Goal: Task Accomplishment & Management: Manage account settings

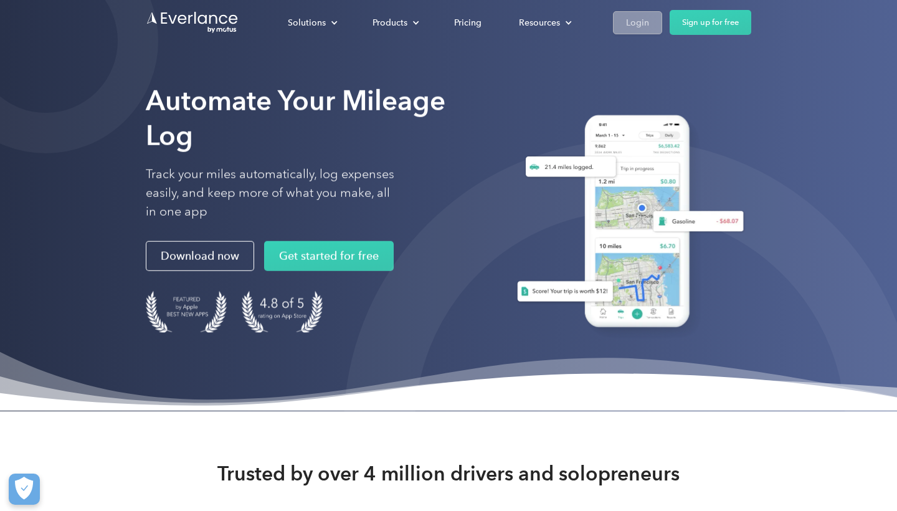
click at [357, 21] on div "Login" at bounding box center [637, 23] width 23 height 16
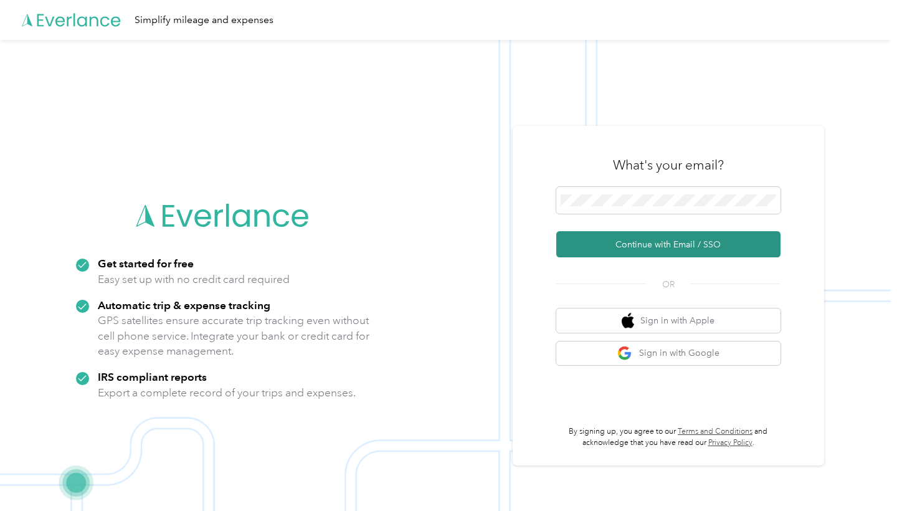
click at [641, 248] on button "Continue with Email / SSO" at bounding box center [668, 244] width 224 height 26
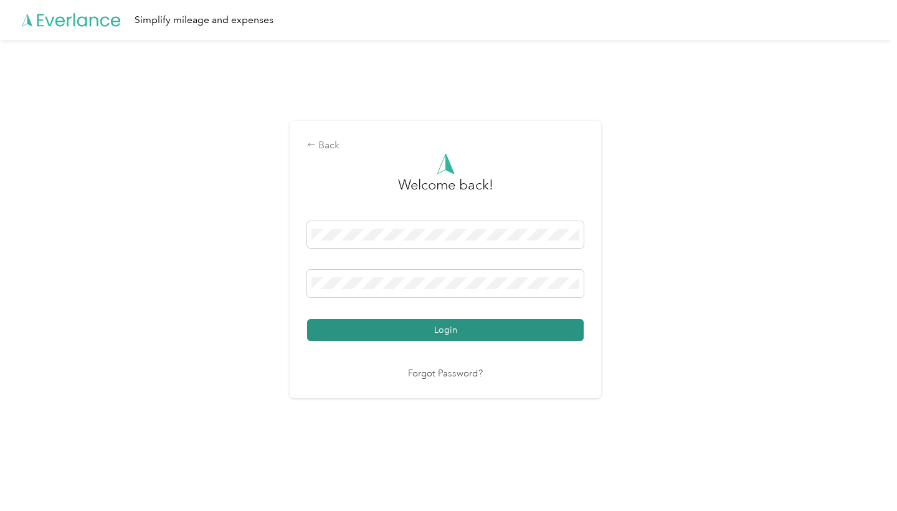
click at [489, 329] on button "Login" at bounding box center [445, 330] width 276 height 22
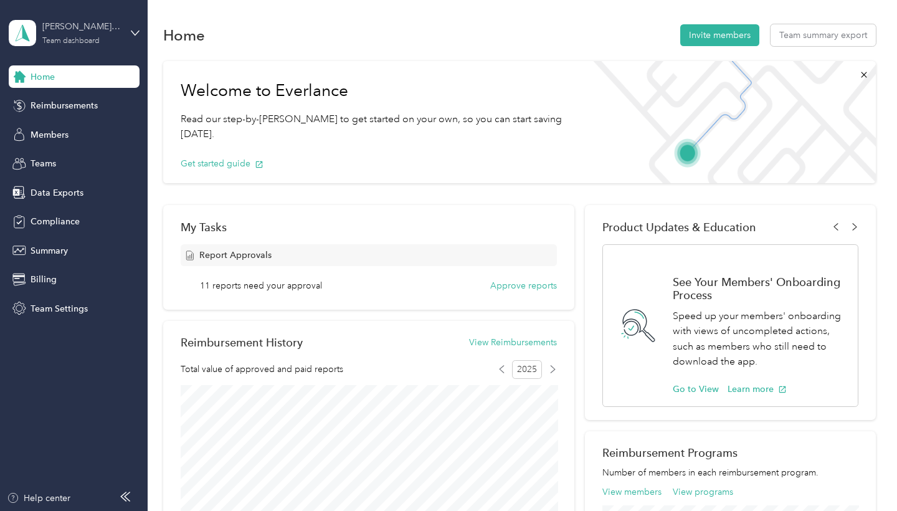
click at [58, 40] on div "Team dashboard" at bounding box center [70, 40] width 57 height 7
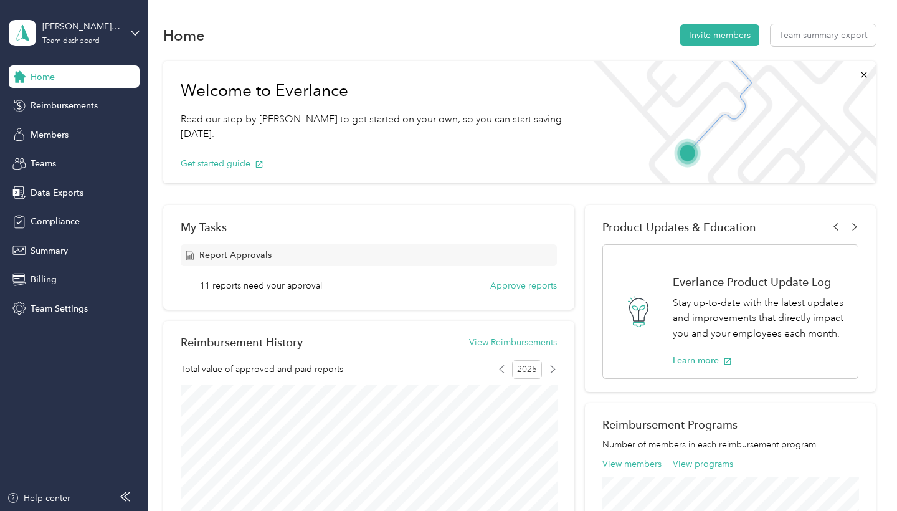
click at [70, 133] on div "Personal dashboard" at bounding box center [58, 130] width 78 height 13
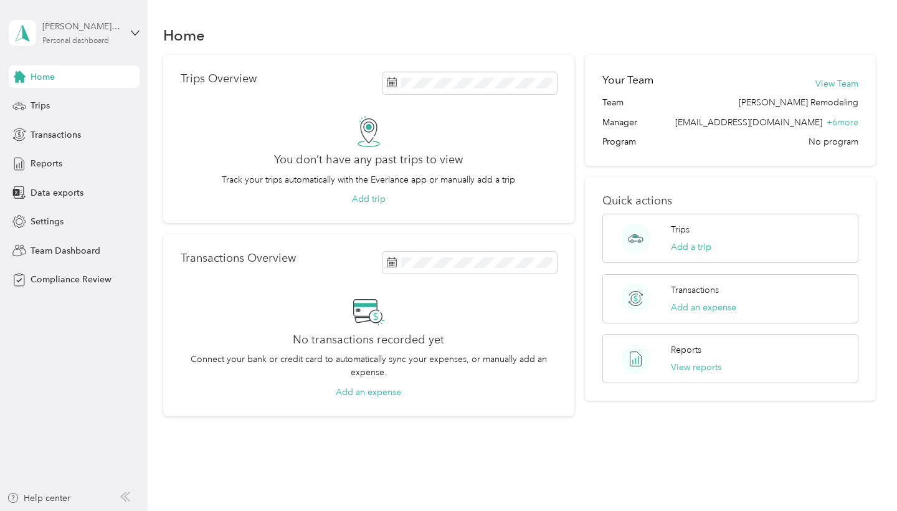
click at [78, 43] on div "Personal dashboard" at bounding box center [75, 40] width 67 height 7
click at [78, 92] on div "Team dashboard" at bounding box center [174, 103] width 315 height 22
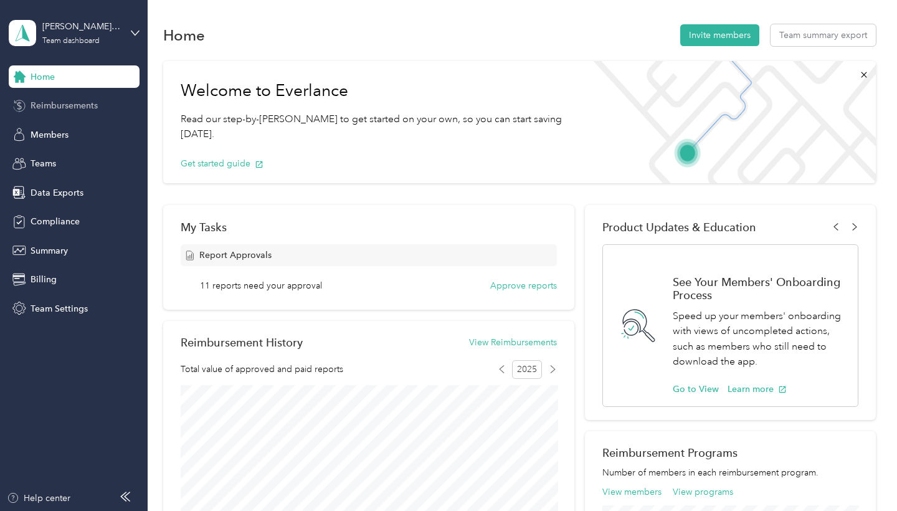
click at [55, 110] on span "Reimbursements" at bounding box center [64, 105] width 67 height 13
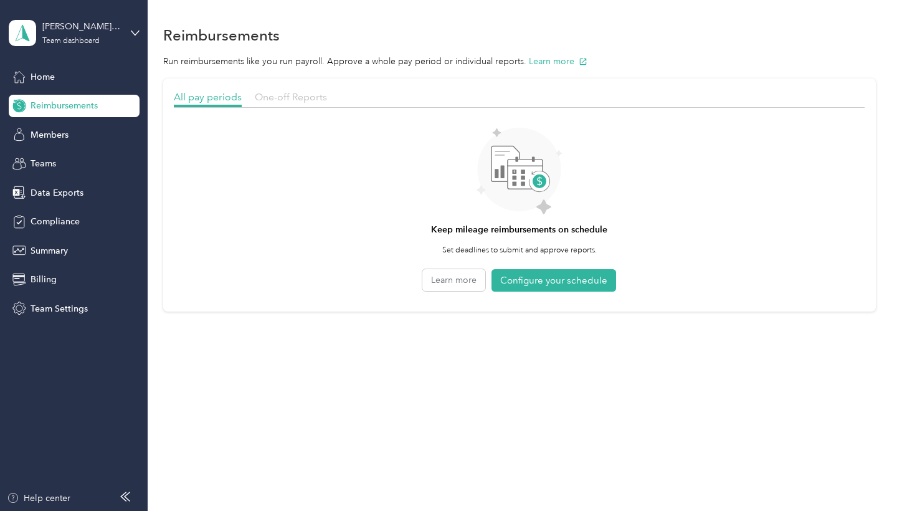
click at [273, 93] on span "One-off Reports" at bounding box center [291, 97] width 72 height 12
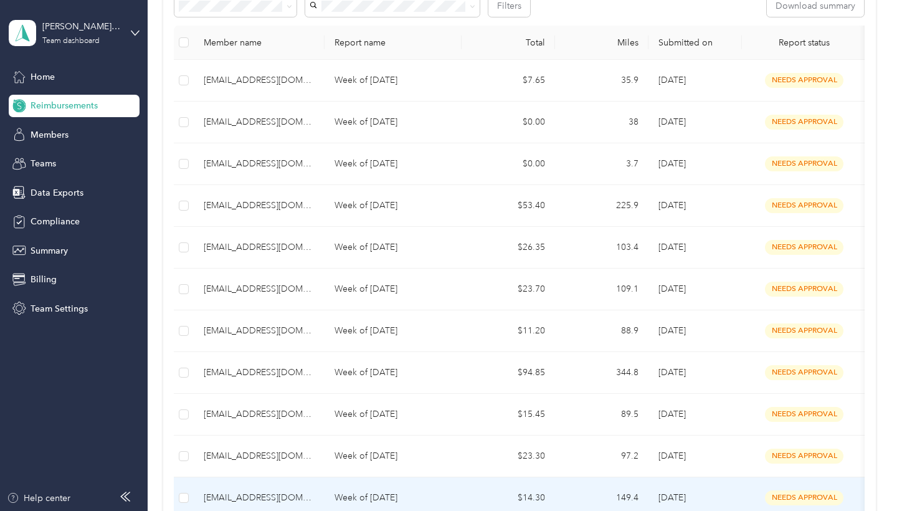
scroll to position [25, 0]
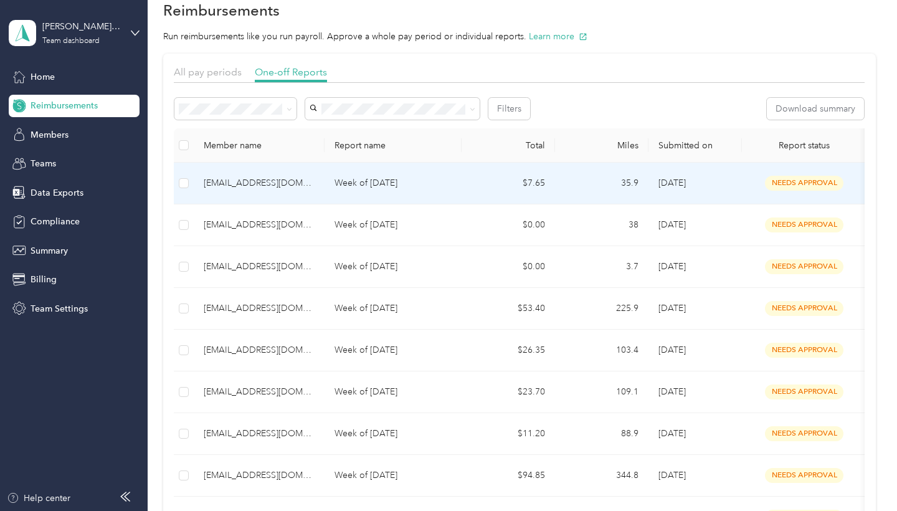
click at [261, 187] on div "kparker2828@gmail.com" at bounding box center [259, 183] width 111 height 14
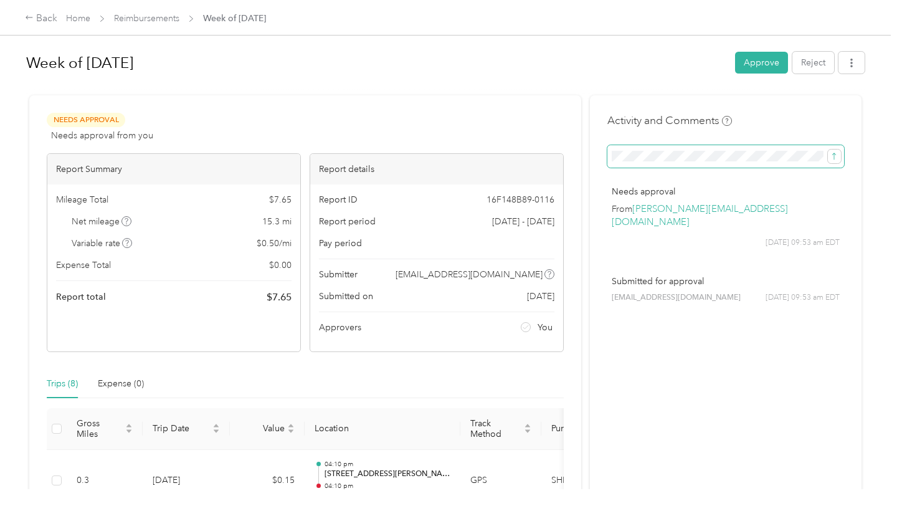
click at [682, 148] on span at bounding box center [725, 156] width 237 height 22
click at [681, 161] on span at bounding box center [725, 156] width 237 height 22
click at [676, 139] on div "Activity and Comments Needs approval From andrea@scotthallremodeling.com 09/03 …" at bounding box center [725, 217] width 237 height 208
click at [837, 161] on button "submit" at bounding box center [833, 156] width 13 height 14
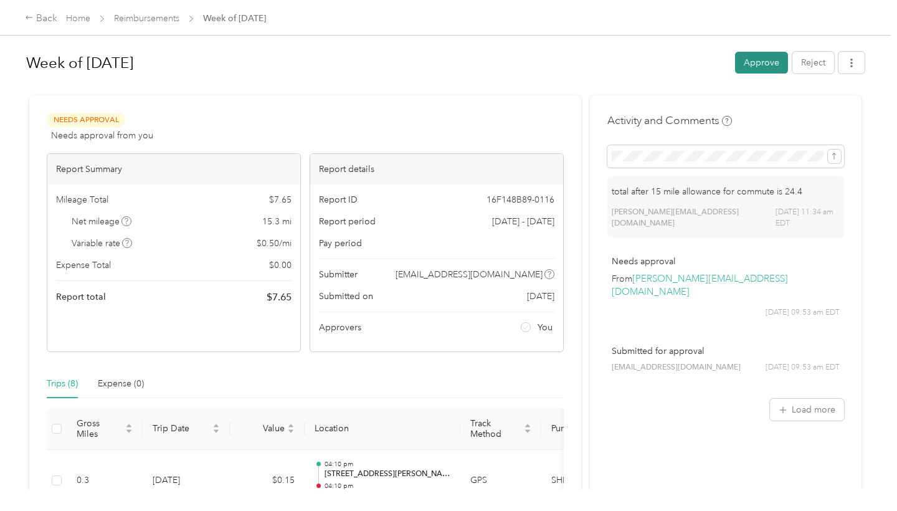
click at [760, 67] on button "Approve" at bounding box center [761, 63] width 53 height 22
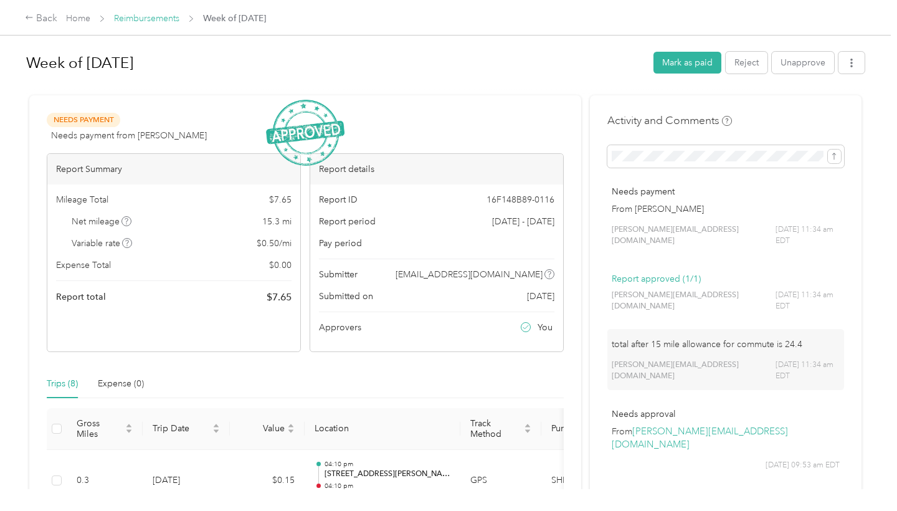
click at [154, 19] on link "Reimbursements" at bounding box center [146, 18] width 65 height 11
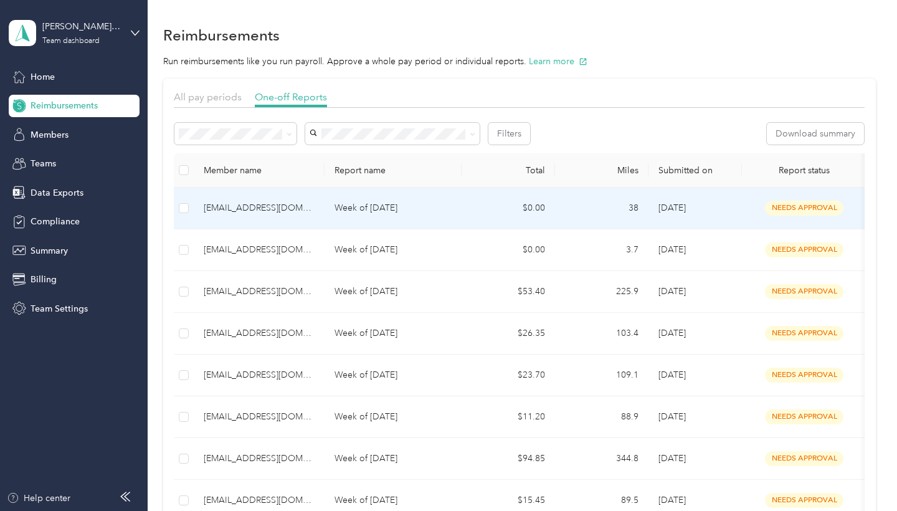
click at [344, 219] on td "Week of August 25 2025" at bounding box center [392, 208] width 137 height 42
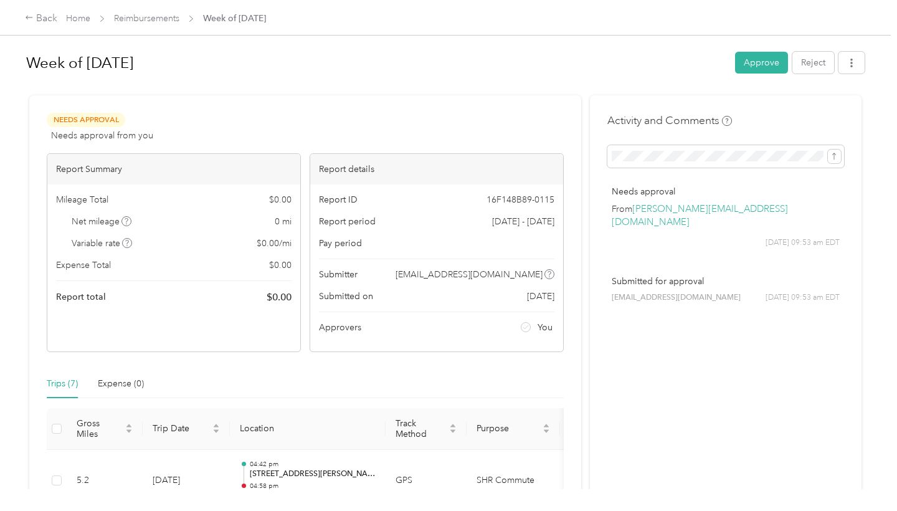
click at [773, 129] on div "Activity and Comments Needs approval From andrea@scotthallremodeling.com 09/03 …" at bounding box center [725, 217] width 237 height 208
click at [832, 157] on icon "submit" at bounding box center [833, 156] width 9 height 9
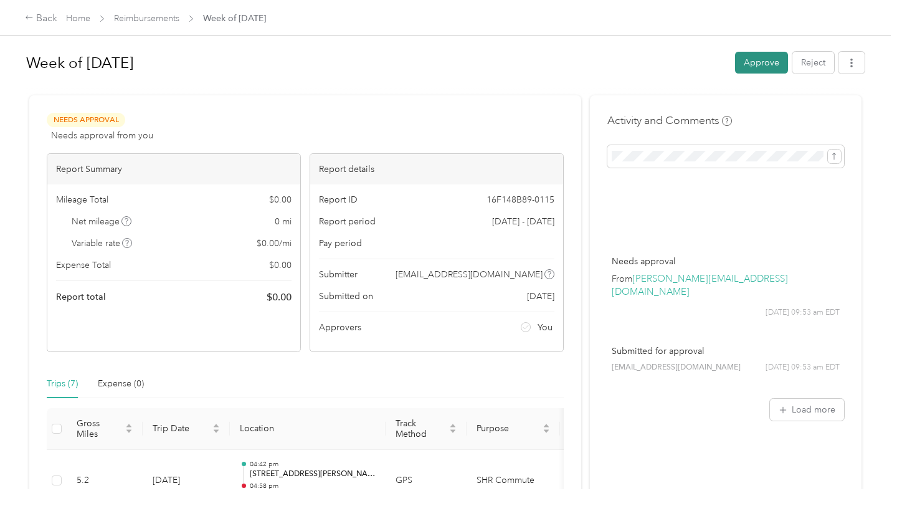
click at [756, 60] on button "Approve" at bounding box center [761, 63] width 53 height 22
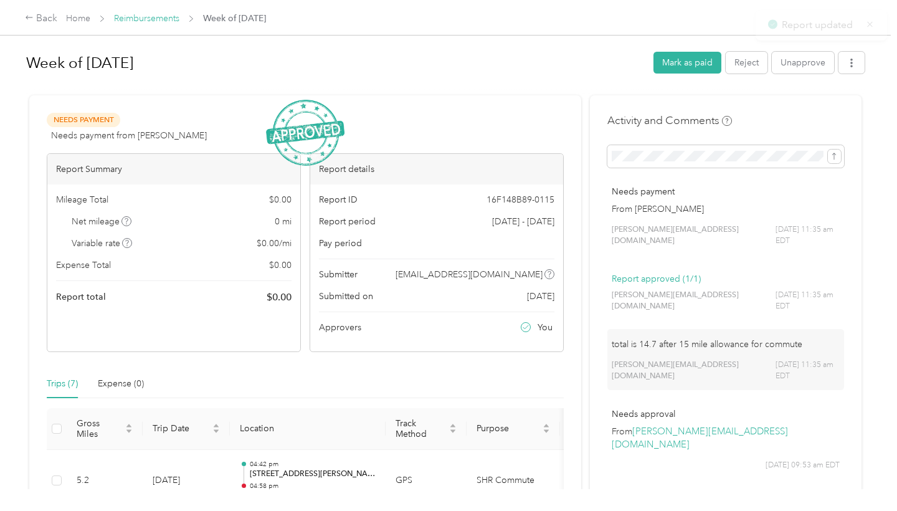
click at [169, 18] on link "Reimbursements" at bounding box center [146, 18] width 65 height 11
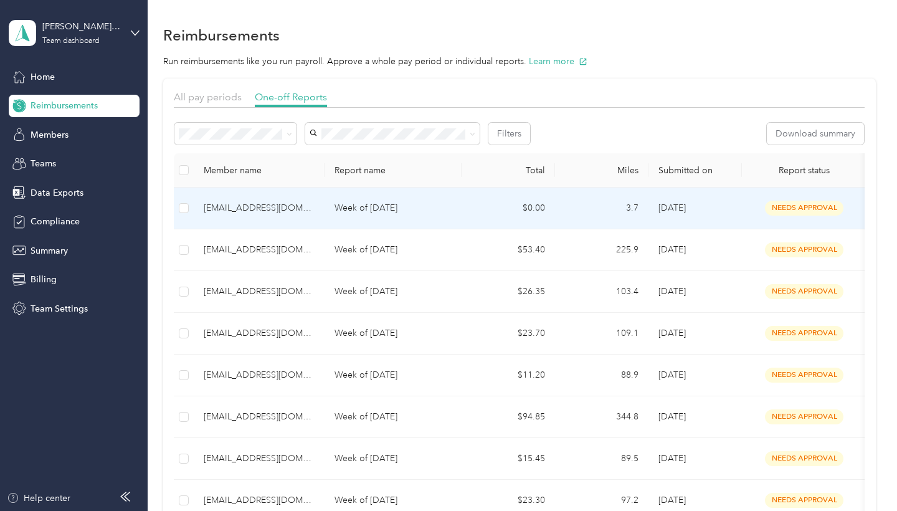
click at [255, 212] on div "kparker2828@gmail.com" at bounding box center [259, 208] width 111 height 14
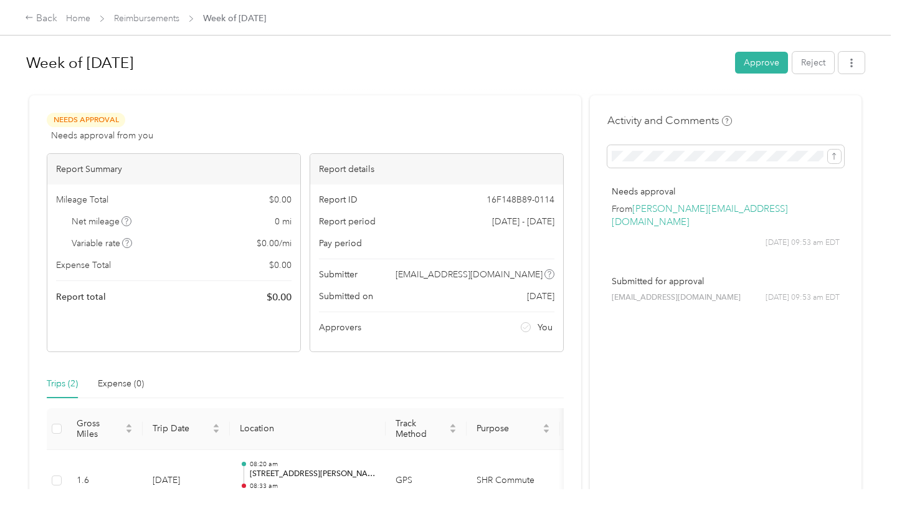
click at [852, 162] on div "Activity and Comments Needs approval From andrea@scotthallremodeling.com 09/03 …" at bounding box center [725, 354] width 271 height 518
click at [837, 159] on icon "submit" at bounding box center [833, 156] width 9 height 9
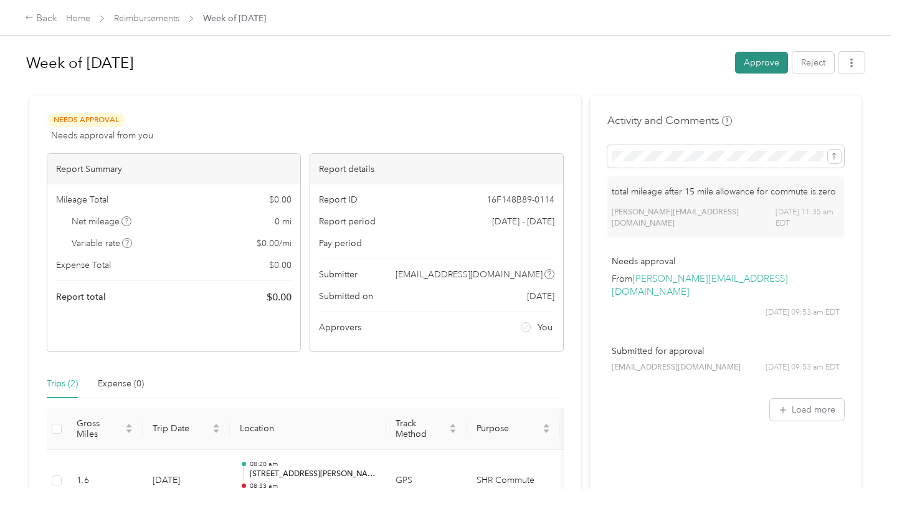
click at [763, 63] on button "Approve" at bounding box center [761, 63] width 53 height 22
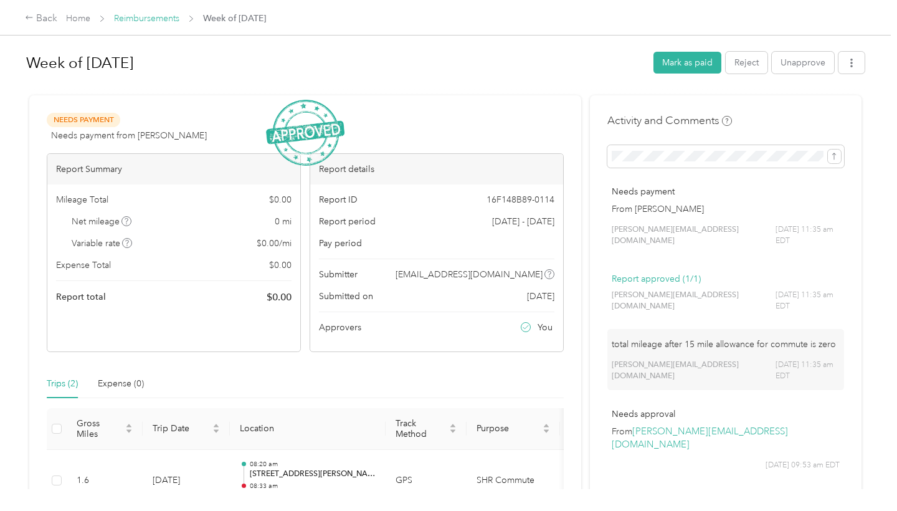
click at [134, 24] on link "Reimbursements" at bounding box center [146, 18] width 65 height 11
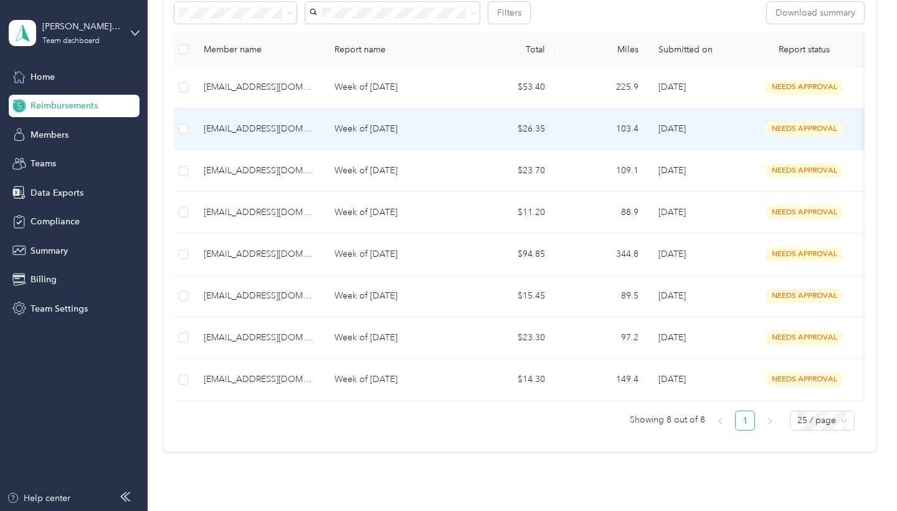
scroll to position [120, 0]
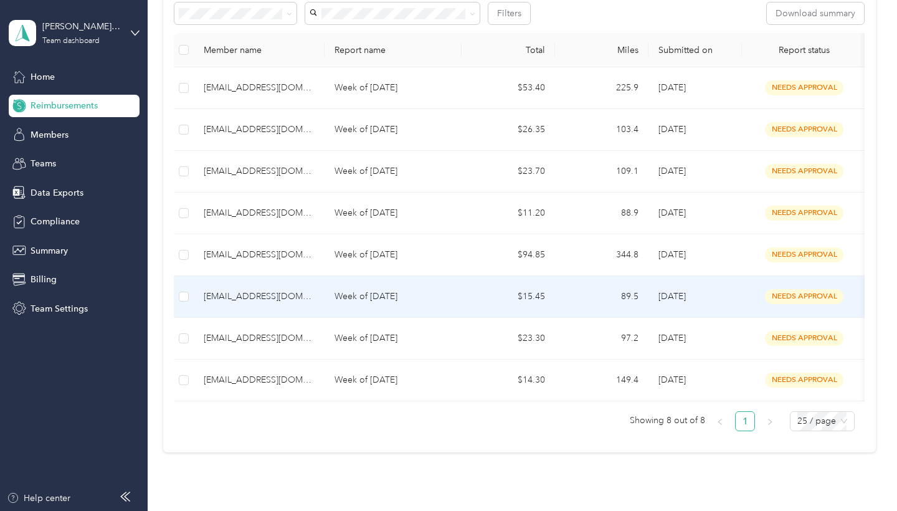
click at [261, 292] on div "samantharyanallen8@gmail.com" at bounding box center [259, 297] width 111 height 14
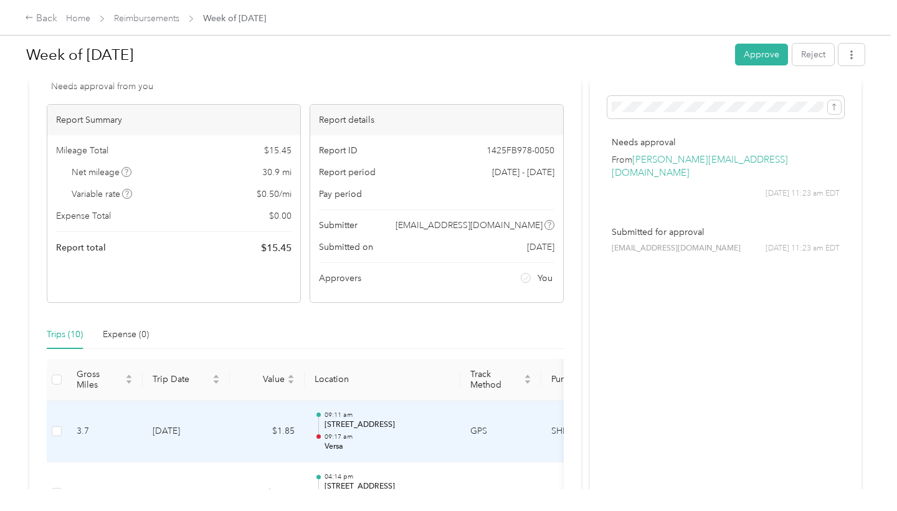
scroll to position [49, 0]
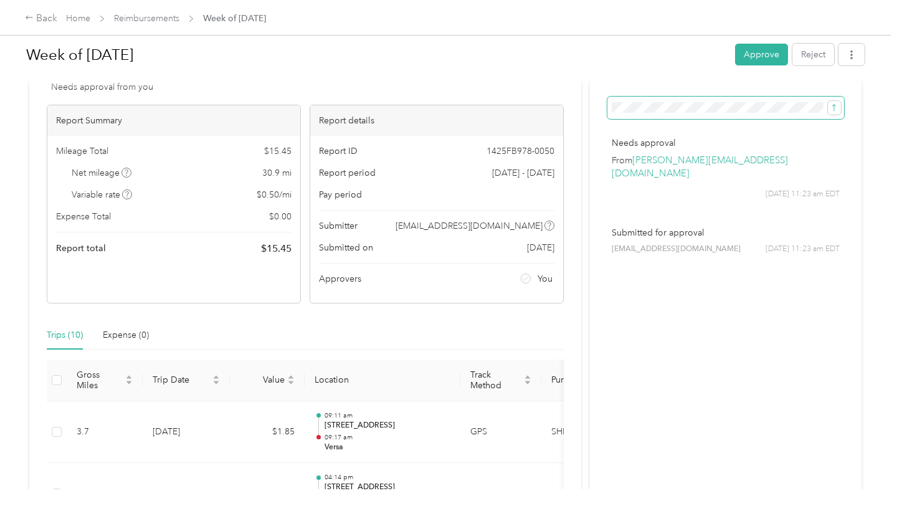
click at [647, 115] on span at bounding box center [725, 108] width 237 height 22
click at [837, 105] on icon "submit" at bounding box center [833, 107] width 9 height 9
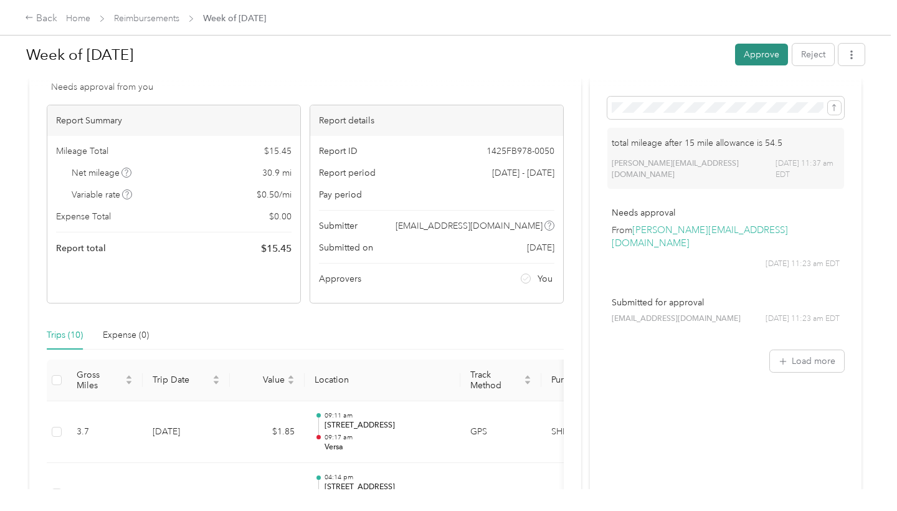
click at [759, 57] on button "Approve" at bounding box center [761, 55] width 53 height 22
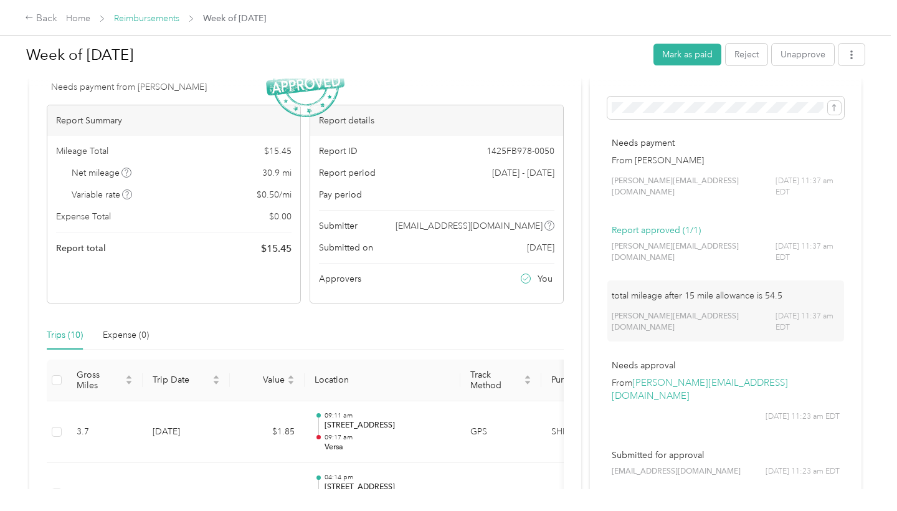
click at [126, 21] on link "Reimbursements" at bounding box center [146, 18] width 65 height 11
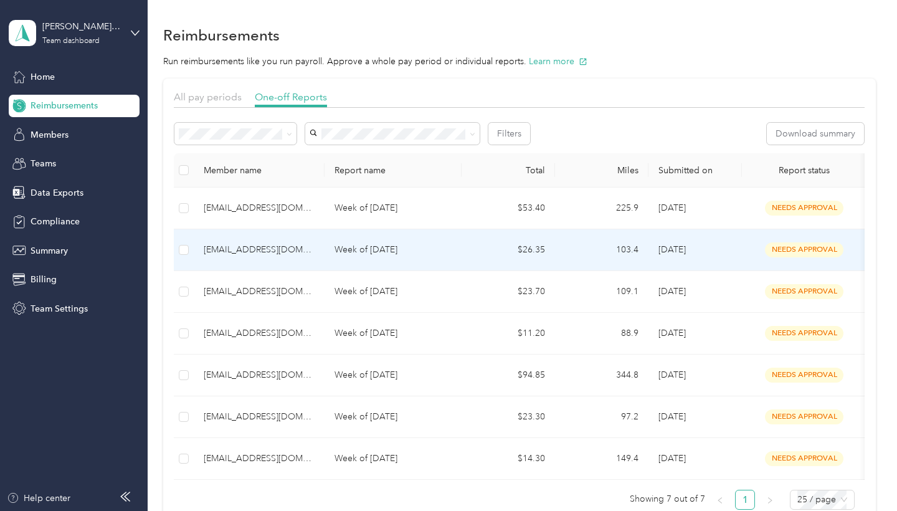
click at [302, 253] on div "samantharyanallen8@gmail.com" at bounding box center [259, 250] width 111 height 14
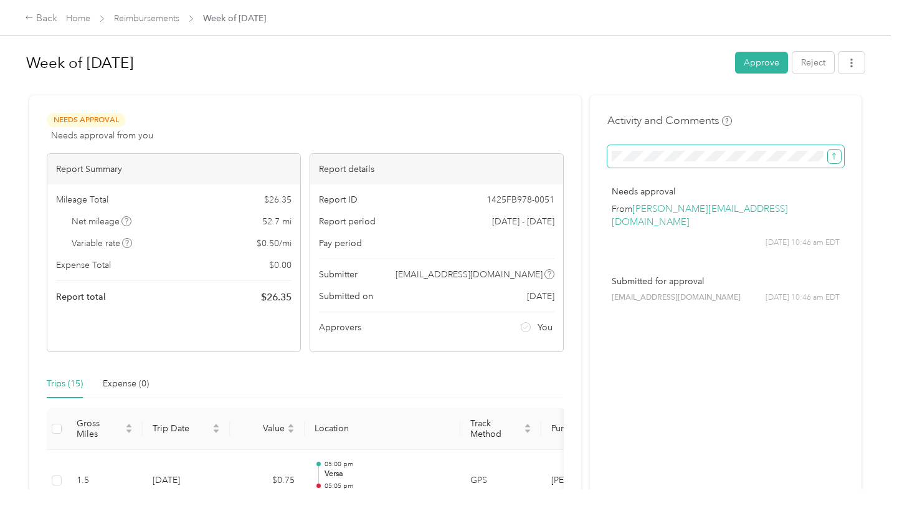
click at [838, 156] on icon "submit" at bounding box center [833, 156] width 9 height 9
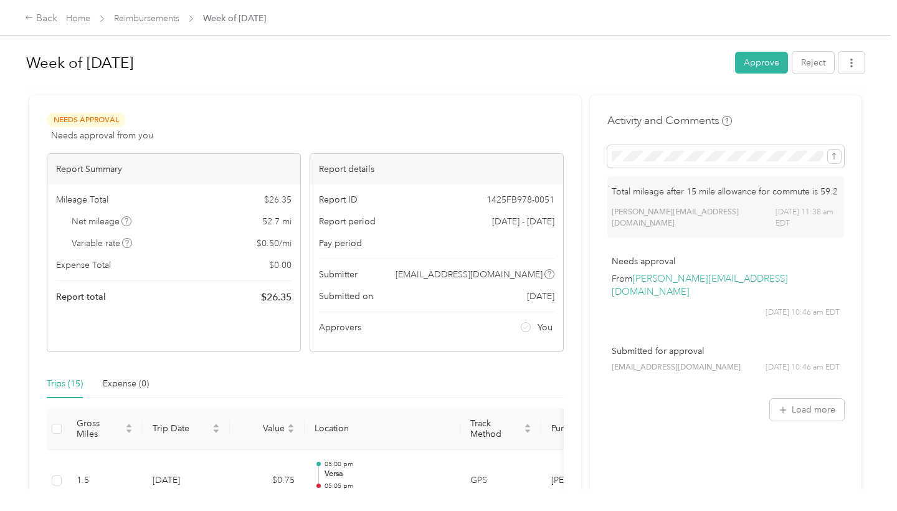
click at [761, 65] on button "Approve" at bounding box center [761, 63] width 53 height 22
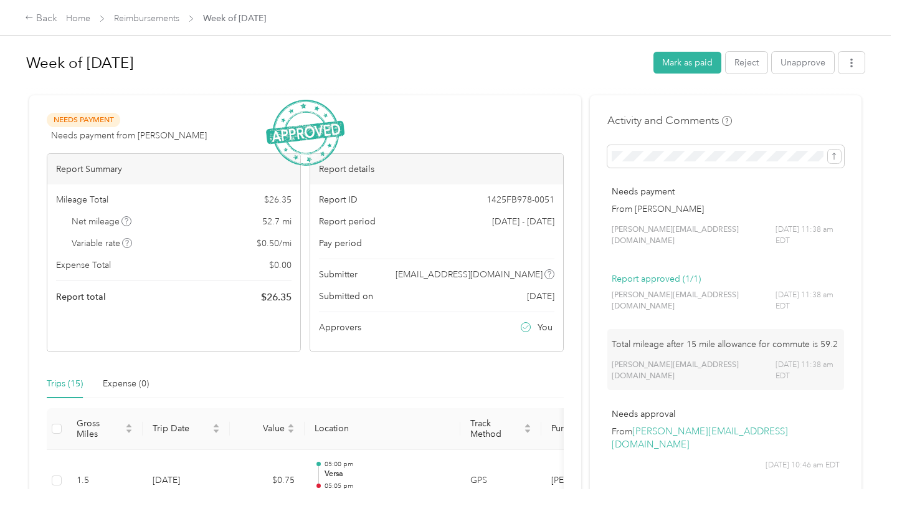
click at [138, 28] on div "Back Home Reimbursements Week of August 25 2025" at bounding box center [448, 17] width 897 height 35
click at [138, 21] on link "Reimbursements" at bounding box center [146, 18] width 65 height 11
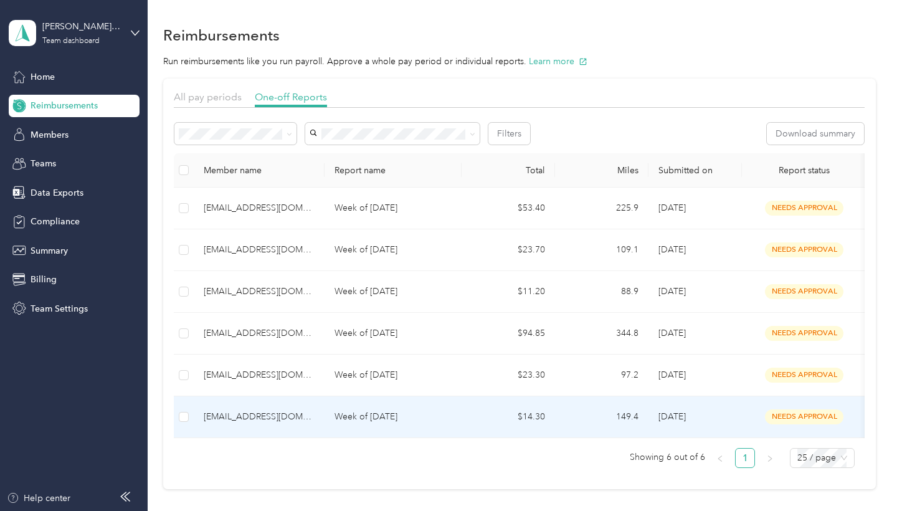
click at [278, 426] on td "hughesbrandon262@gmail.com" at bounding box center [259, 417] width 131 height 42
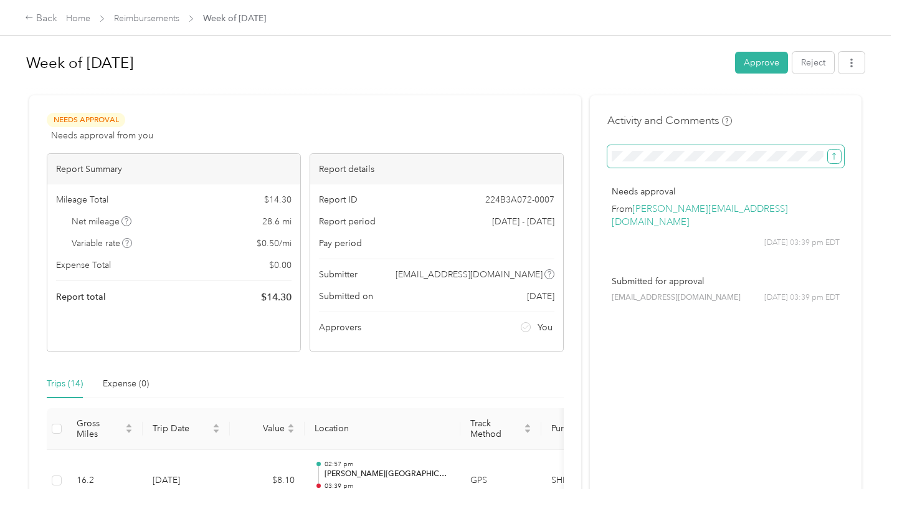
click at [840, 159] on button "submit" at bounding box center [833, 156] width 13 height 14
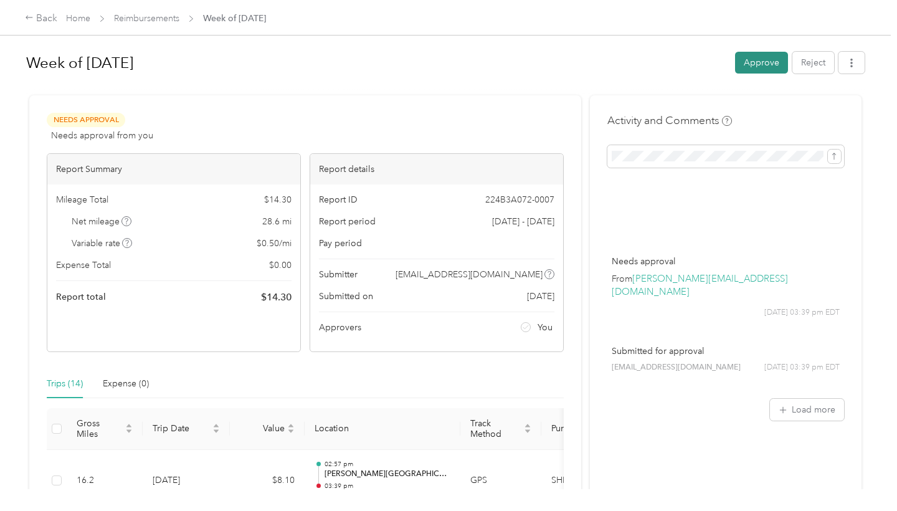
click at [769, 60] on button "Approve" at bounding box center [761, 63] width 53 height 22
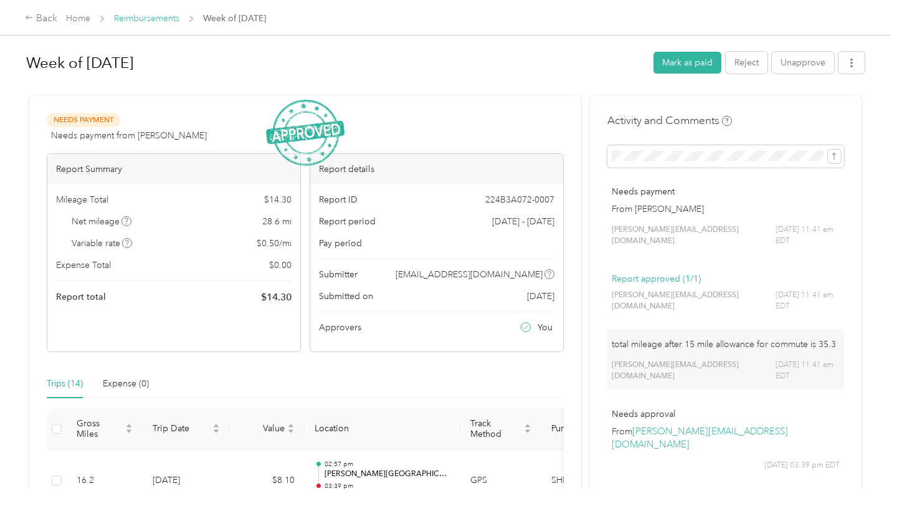
click at [159, 16] on link "Reimbursements" at bounding box center [146, 18] width 65 height 11
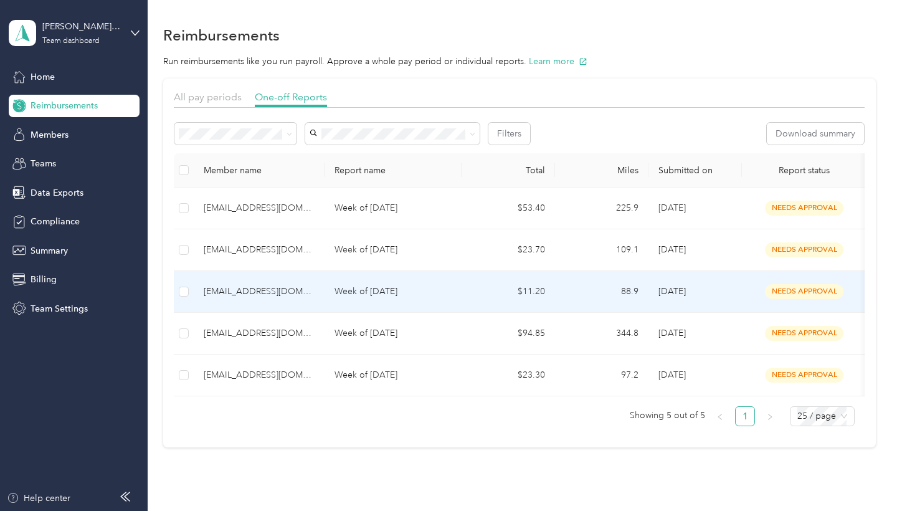
click at [247, 286] on div "hughesbrandon262@gmail.com" at bounding box center [259, 292] width 111 height 14
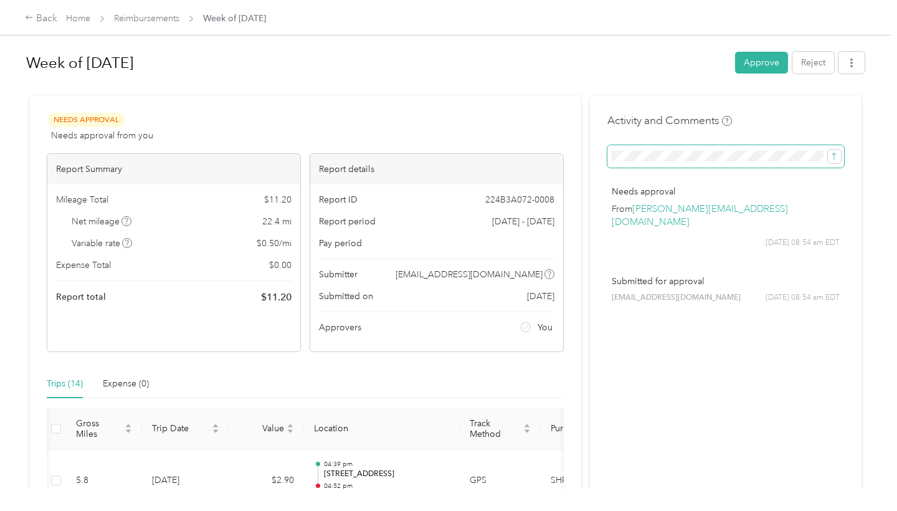
click at [699, 149] on span at bounding box center [725, 156] width 237 height 22
click at [833, 162] on button "submit" at bounding box center [833, 156] width 13 height 14
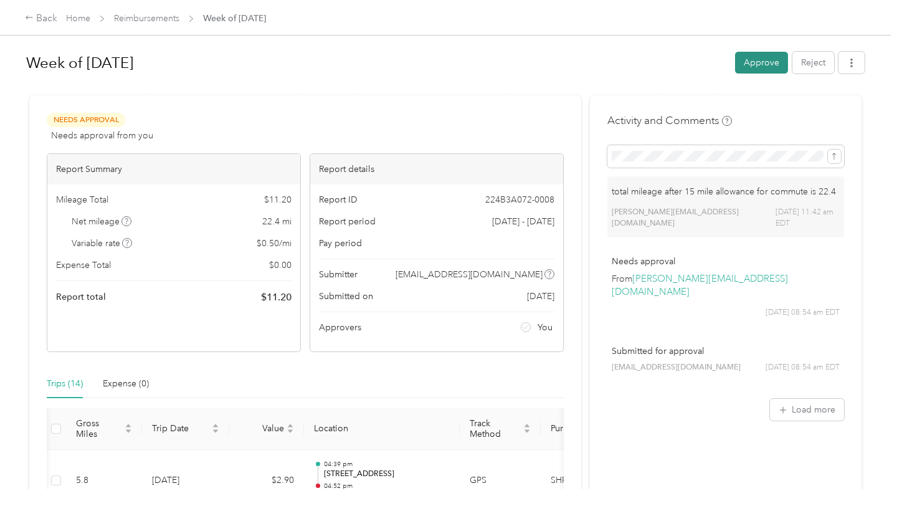
click at [780, 67] on button "Approve" at bounding box center [761, 63] width 53 height 22
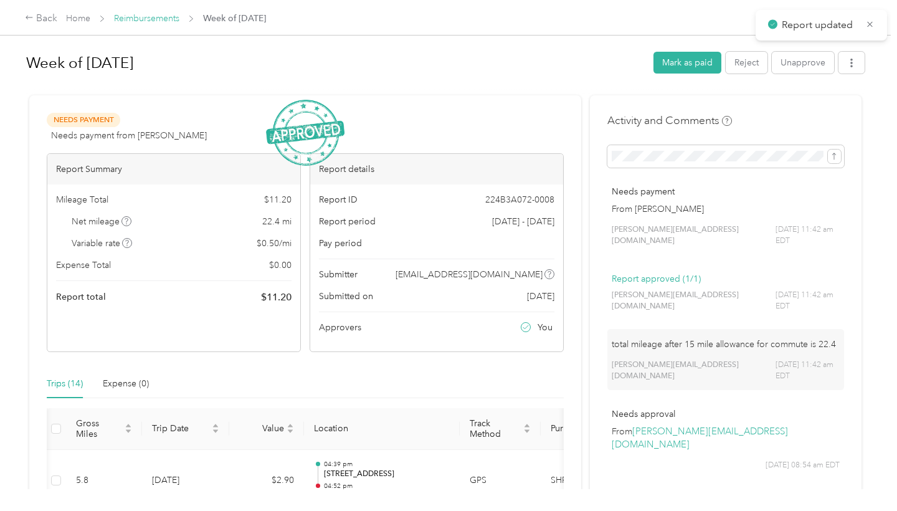
click at [144, 23] on link "Reimbursements" at bounding box center [146, 18] width 65 height 11
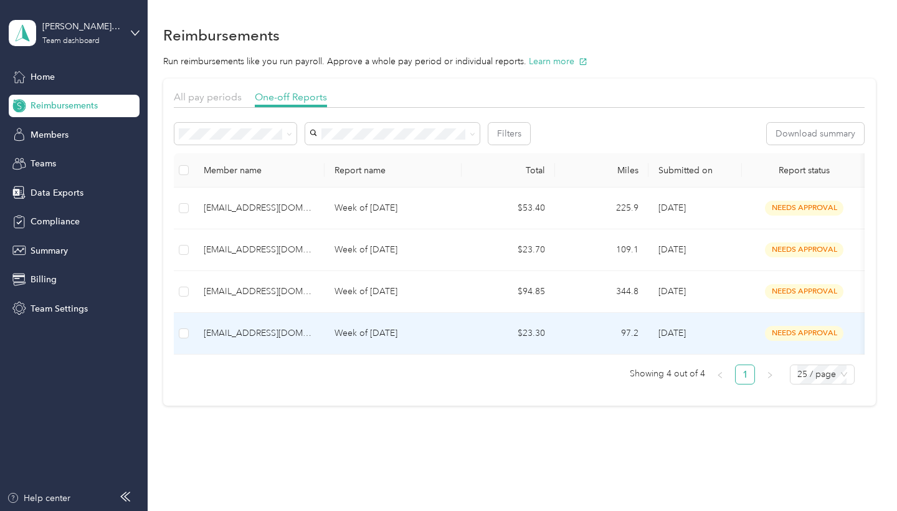
click at [250, 325] on td "huffjason96@gmail.com" at bounding box center [259, 334] width 131 height 42
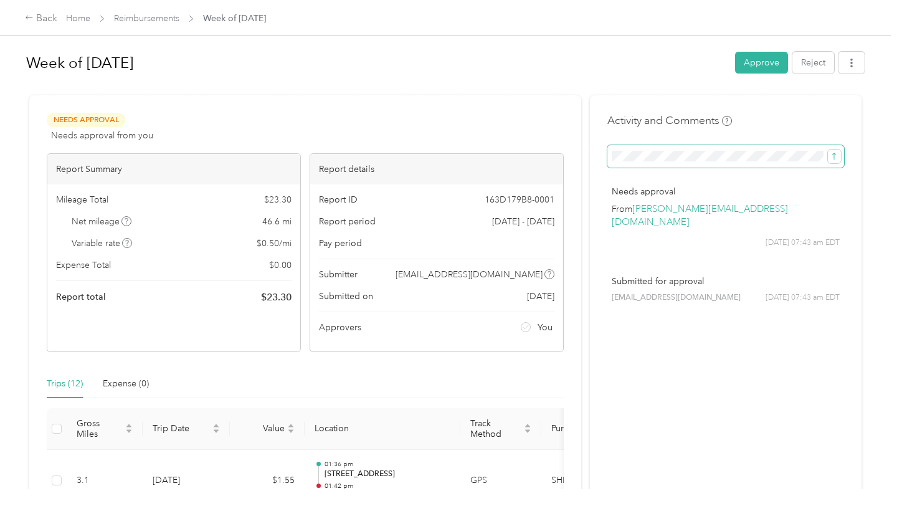
click at [649, 165] on span at bounding box center [725, 156] width 237 height 22
click at [838, 153] on icon "submit" at bounding box center [833, 156] width 9 height 9
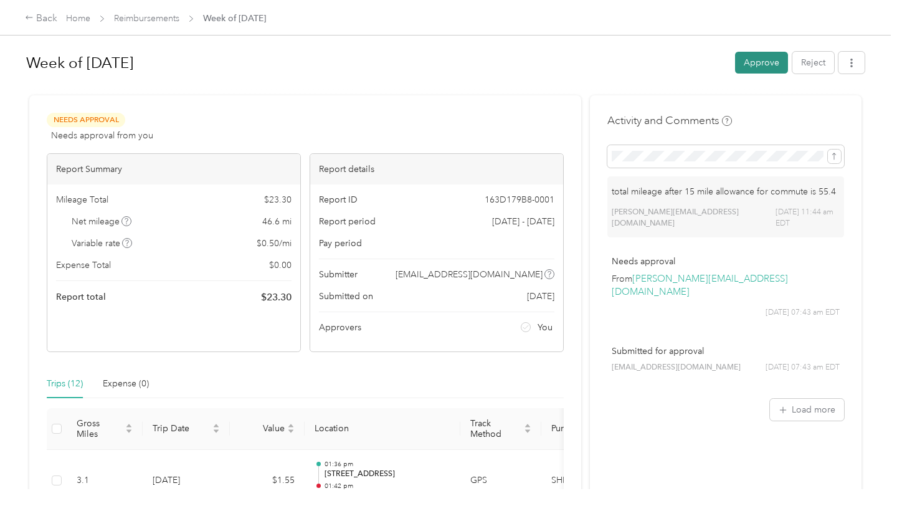
click at [756, 68] on button "Approve" at bounding box center [761, 63] width 53 height 22
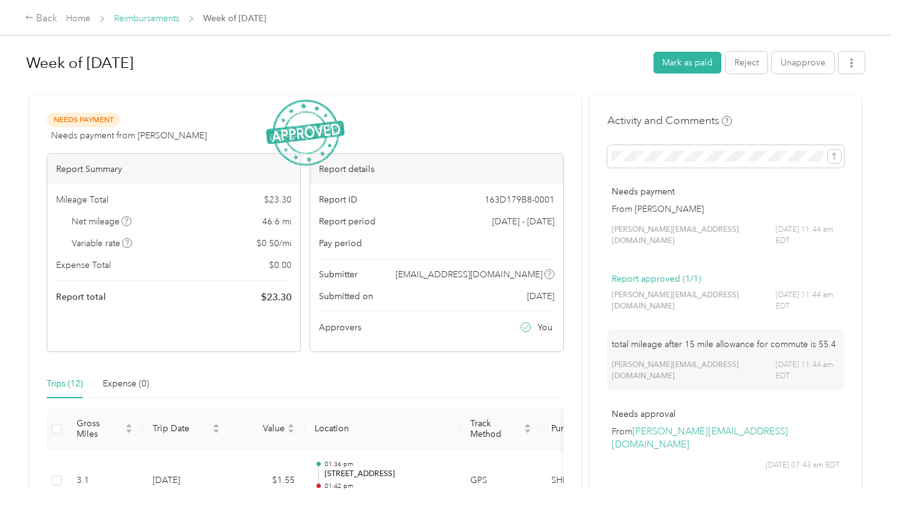
click at [148, 24] on link "Reimbursements" at bounding box center [146, 18] width 65 height 11
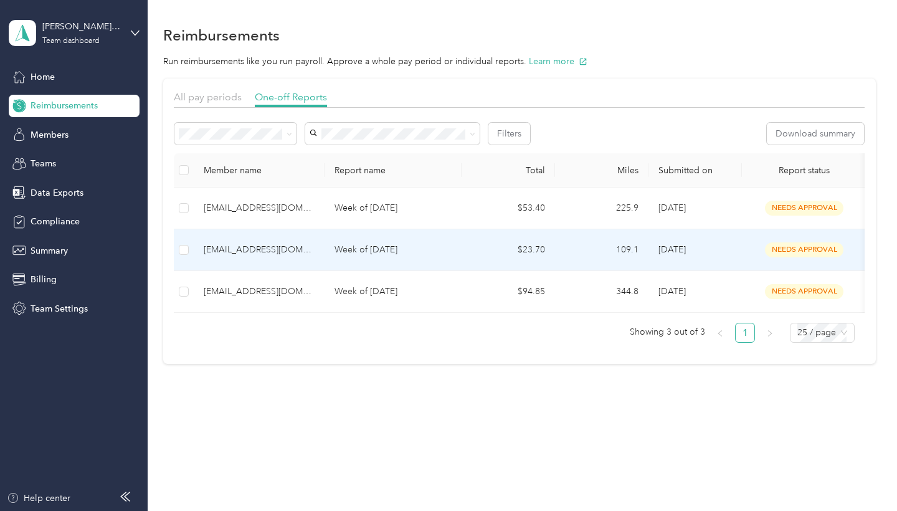
click at [235, 243] on div "huffjason96@gmail.com" at bounding box center [259, 250] width 111 height 14
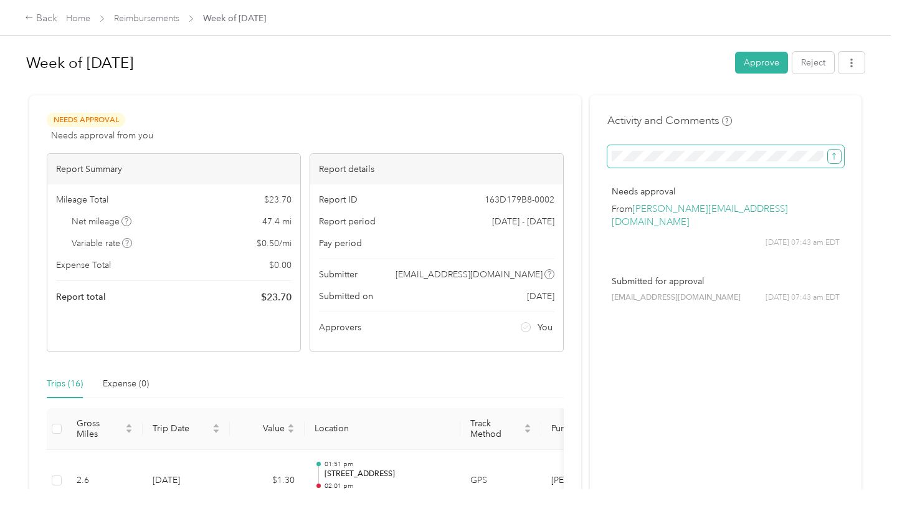
click at [832, 159] on icon "submit" at bounding box center [833, 156] width 9 height 9
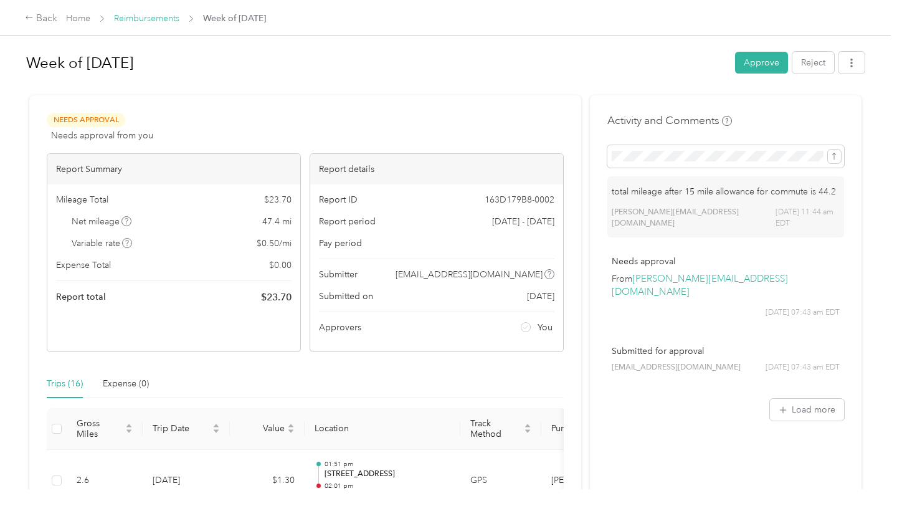
click at [169, 23] on link "Reimbursements" at bounding box center [146, 18] width 65 height 11
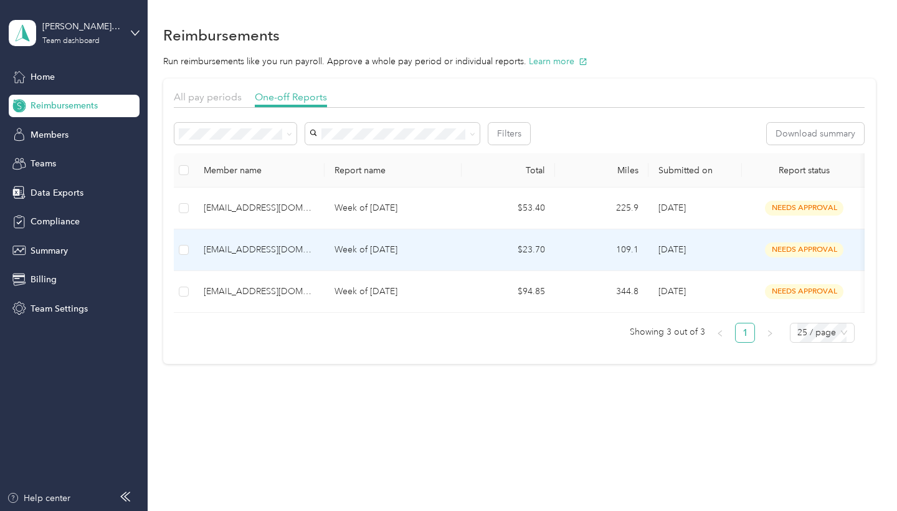
click at [272, 252] on div "huffjason96@gmail.com" at bounding box center [259, 250] width 111 height 14
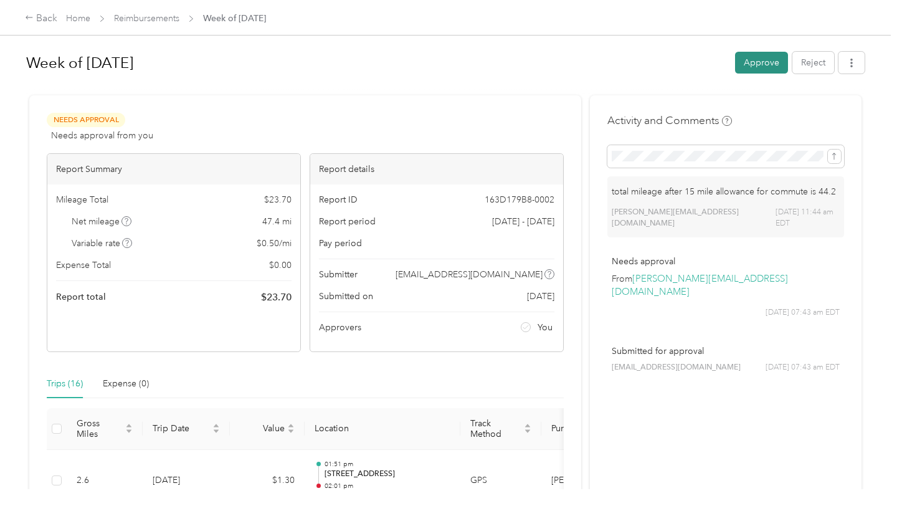
click at [761, 68] on button "Approve" at bounding box center [761, 63] width 53 height 22
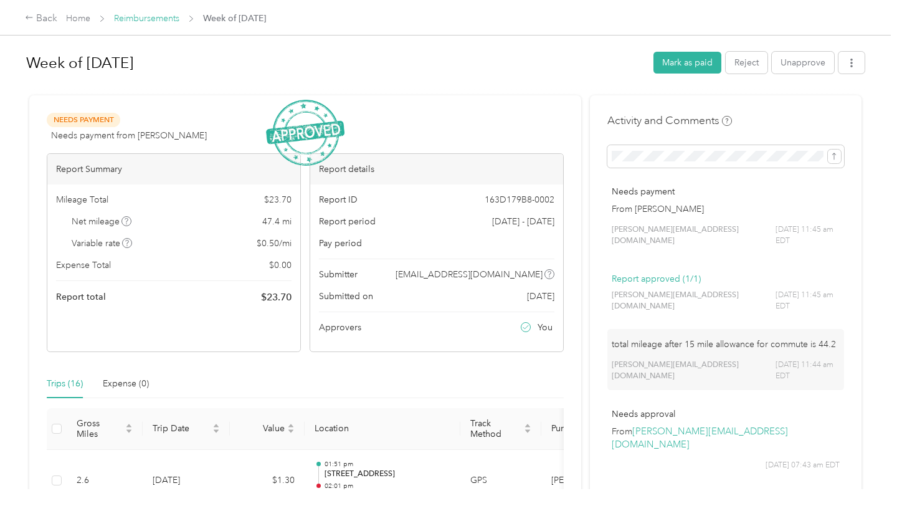
click at [128, 16] on link "Reimbursements" at bounding box center [146, 18] width 65 height 11
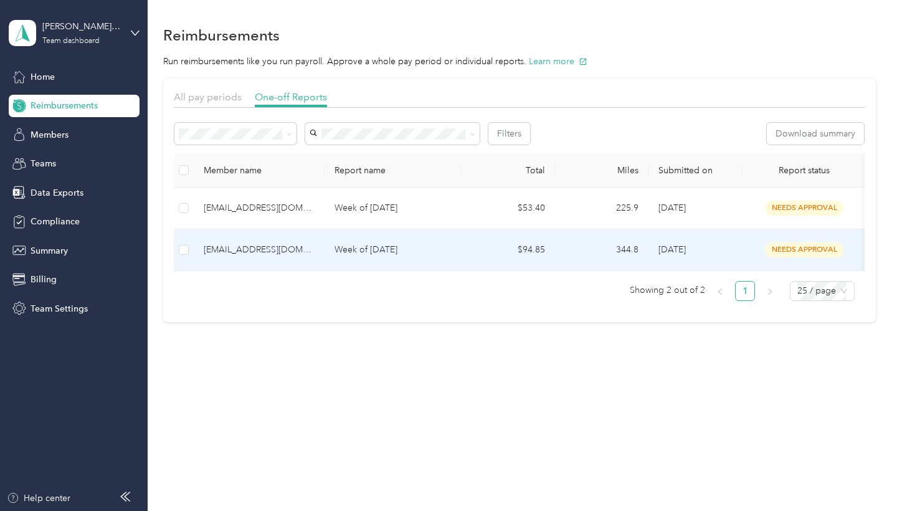
click at [436, 258] on td "Week of August 18 2025" at bounding box center [392, 250] width 137 height 42
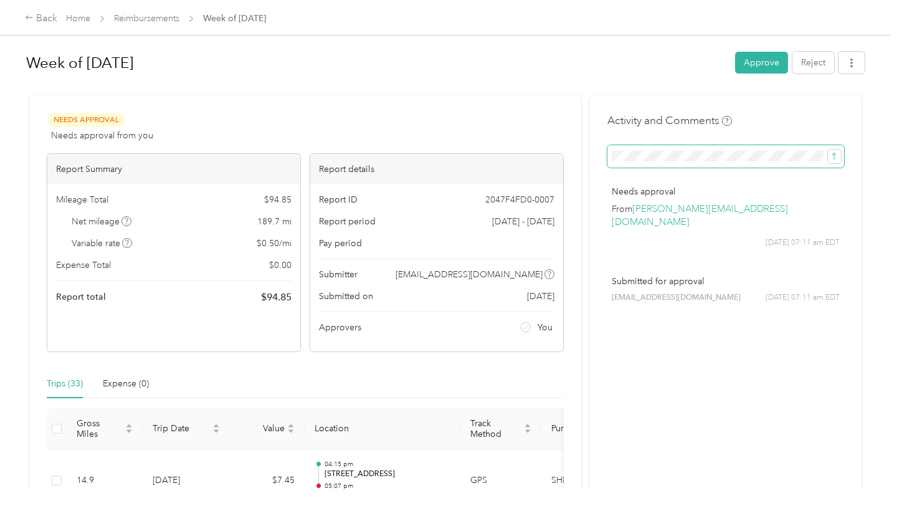
click at [670, 164] on span at bounding box center [725, 156] width 237 height 22
click at [670, 161] on span at bounding box center [725, 156] width 237 height 22
click at [834, 157] on icon "submit" at bounding box center [833, 156] width 9 height 9
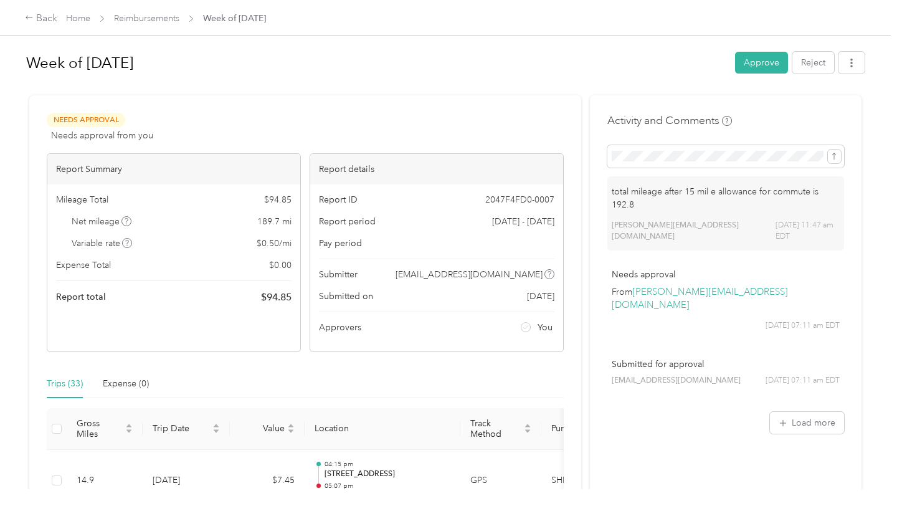
click at [776, 75] on div "Week of August 18 2025 Approve Reject" at bounding box center [445, 65] width 838 height 37
click at [776, 72] on button "Approve" at bounding box center [761, 63] width 53 height 22
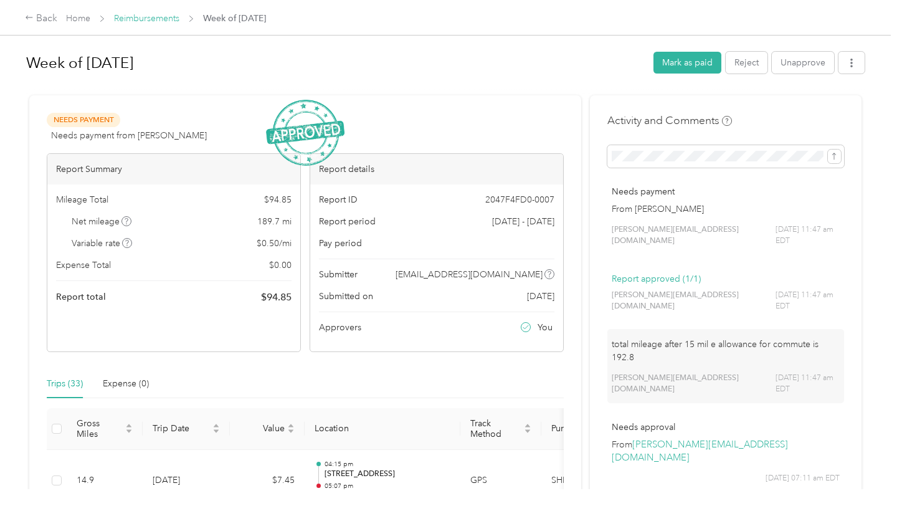
click at [169, 22] on link "Reimbursements" at bounding box center [146, 18] width 65 height 11
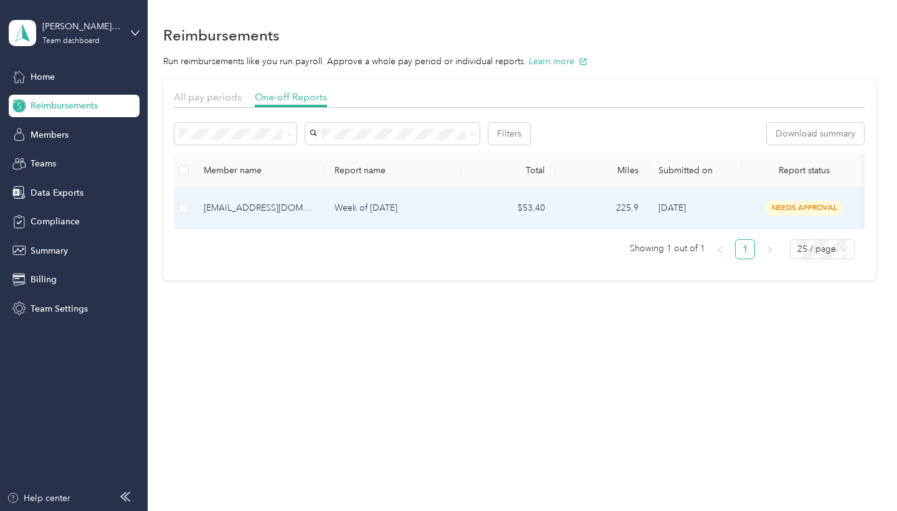
click at [285, 210] on div "charlesprystash@gmail.com" at bounding box center [259, 208] width 111 height 14
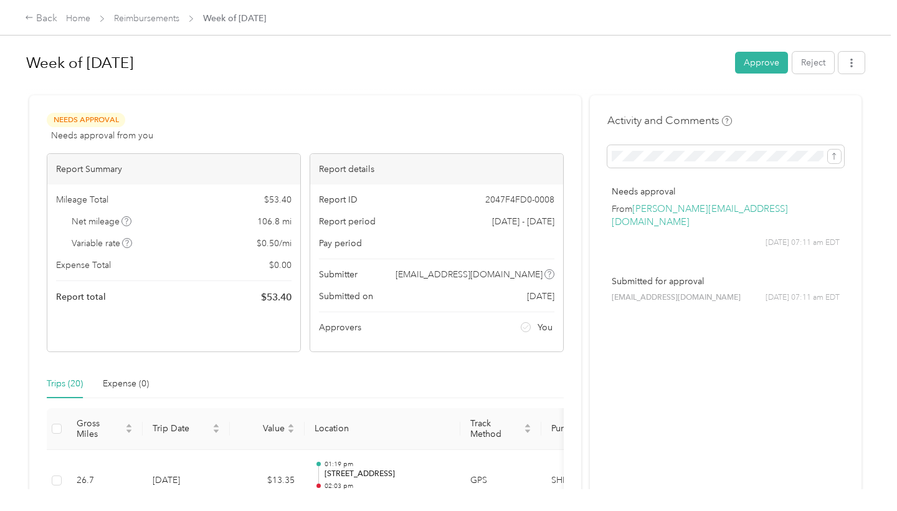
click at [715, 144] on div "Activity and Comments Needs approval From andrea@scotthallremodeling.com 09/02 …" at bounding box center [725, 217] width 237 height 208
click at [837, 153] on icon "submit" at bounding box center [833, 156] width 9 height 9
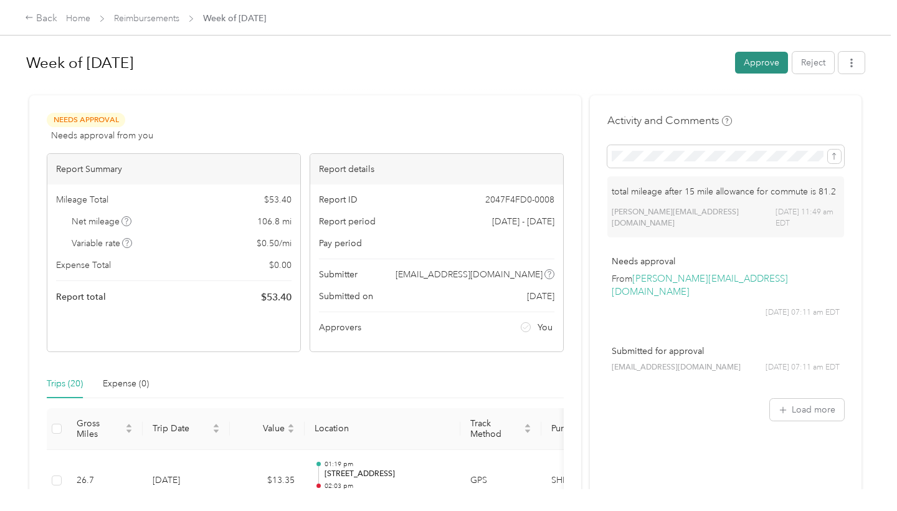
click at [770, 57] on button "Approve" at bounding box center [761, 63] width 53 height 22
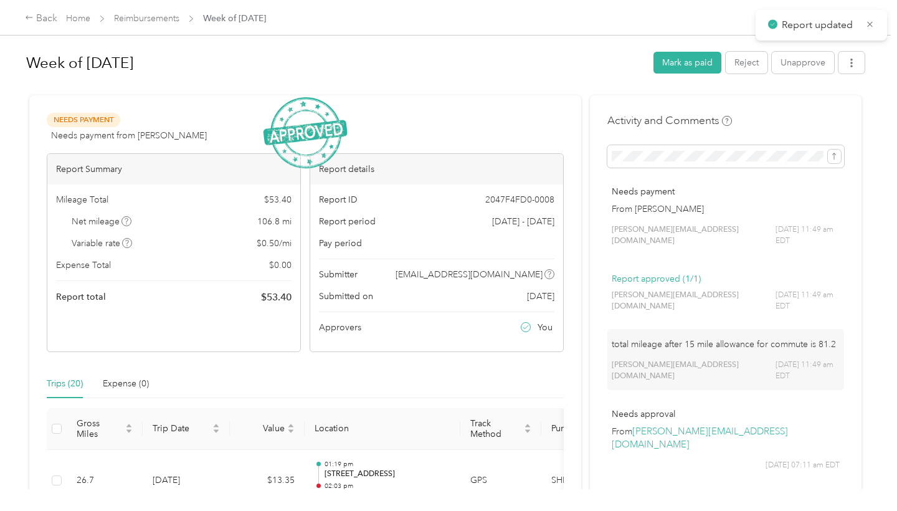
click at [141, 24] on span "Reimbursements" at bounding box center [146, 18] width 65 height 13
